Goal: Navigation & Orientation: Go to known website

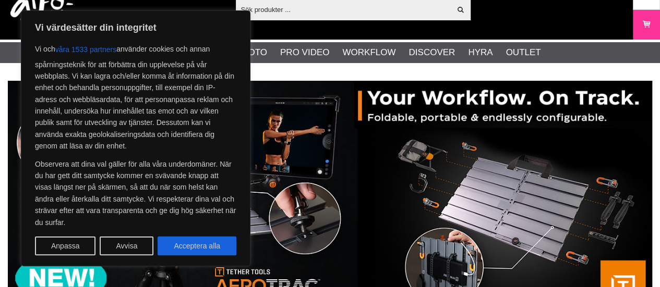
scroll to position [21, 0]
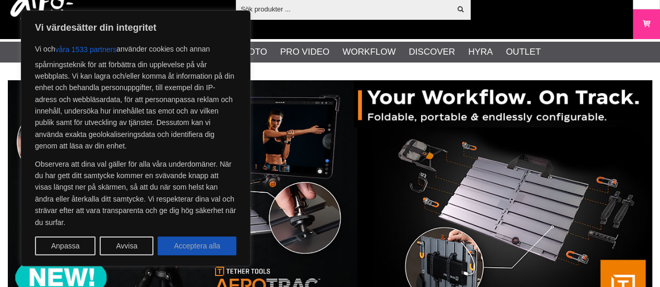
click at [179, 243] on button "Acceptera alla" at bounding box center [197, 246] width 79 height 19
checkbox input "true"
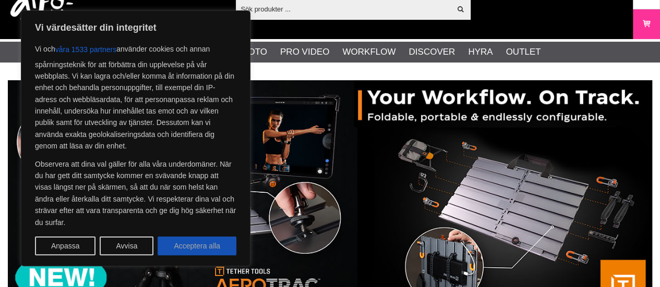
checkbox input "true"
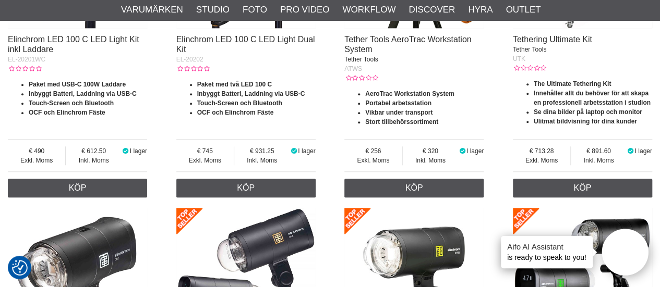
scroll to position [543, 0]
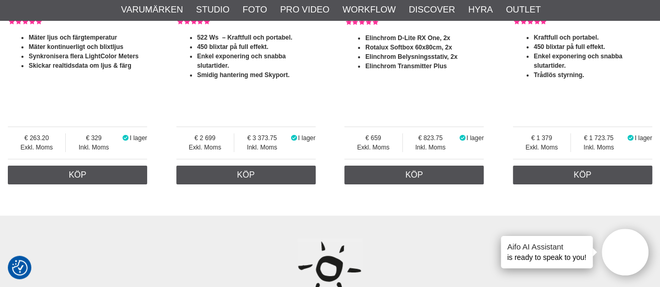
scroll to position [1923, 0]
